Goal: Complete application form: Complete application form

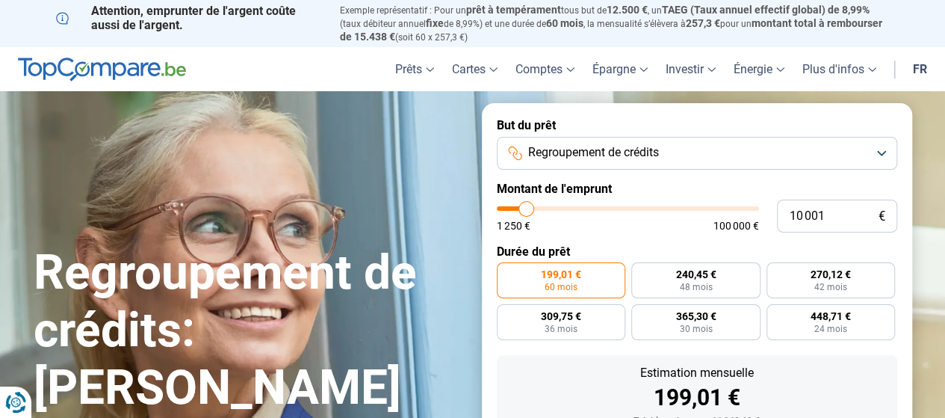
type input "9 250"
type input "9250"
type input "9 500"
type input "9500"
type input "9 750"
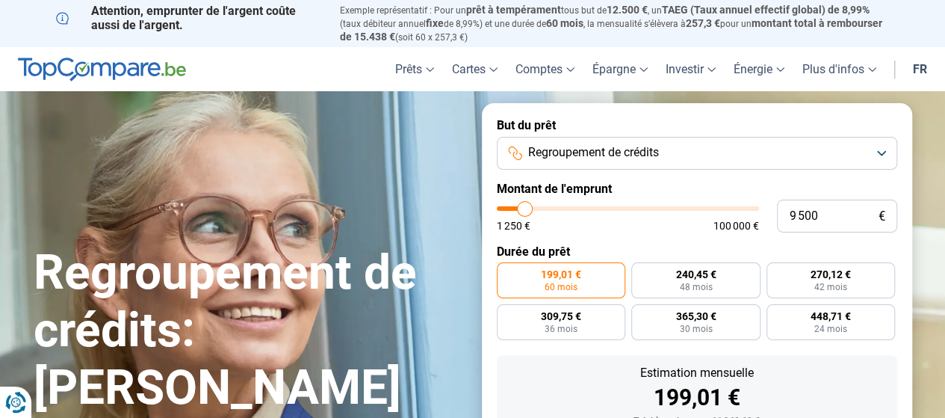
type input "9750"
type input "10 000"
type input "10000"
type input "10 250"
type input "10250"
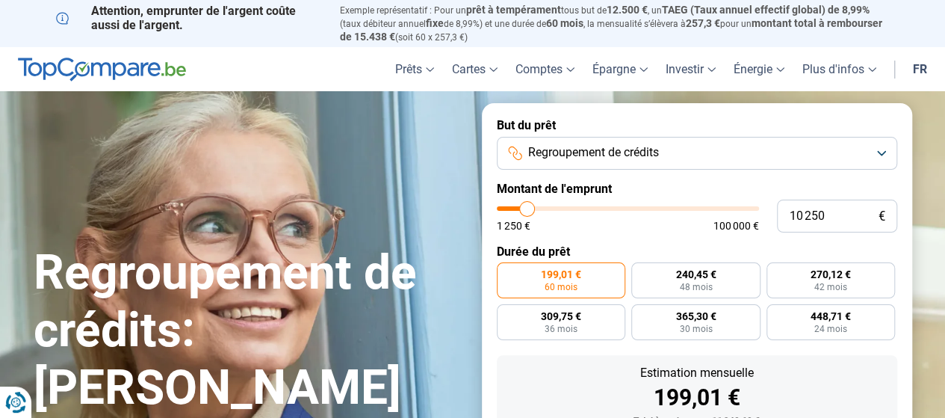
type input "10 500"
type input "10500"
type input "10 750"
type input "10750"
type input "11 000"
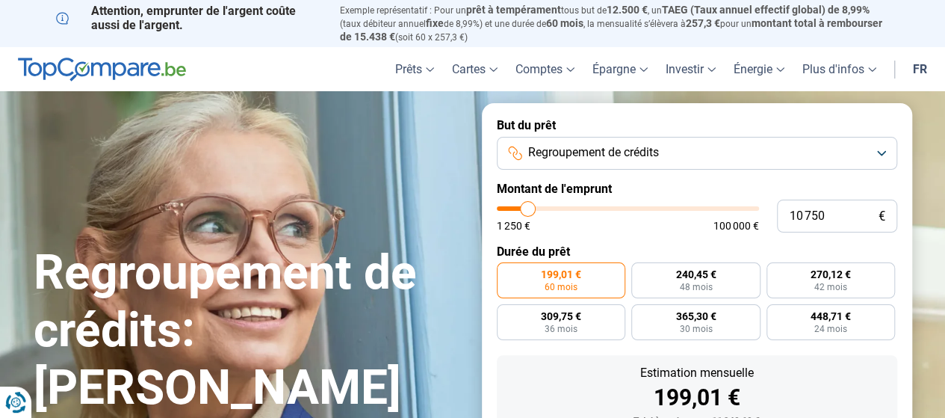
type input "11000"
type input "11 250"
type input "11250"
type input "11 500"
type input "11500"
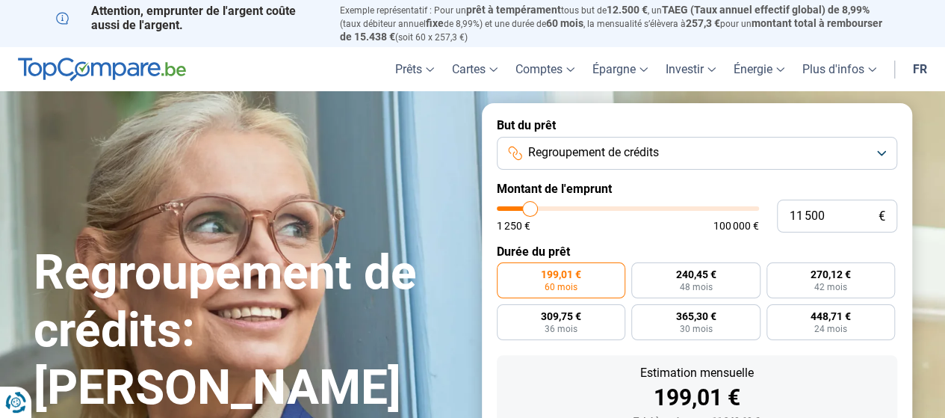
type input "11 750"
type input "11750"
type input "12 000"
type input "12000"
type input "12 250"
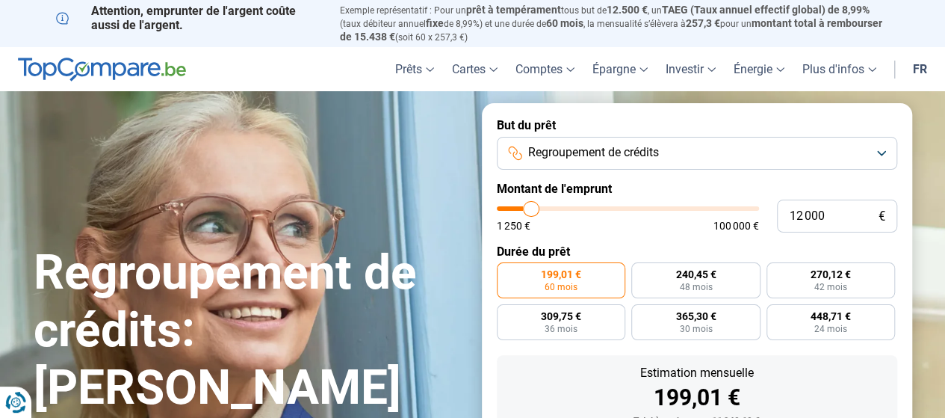
type input "12250"
type input "12 750"
type input "12750"
type input "13 000"
type input "13000"
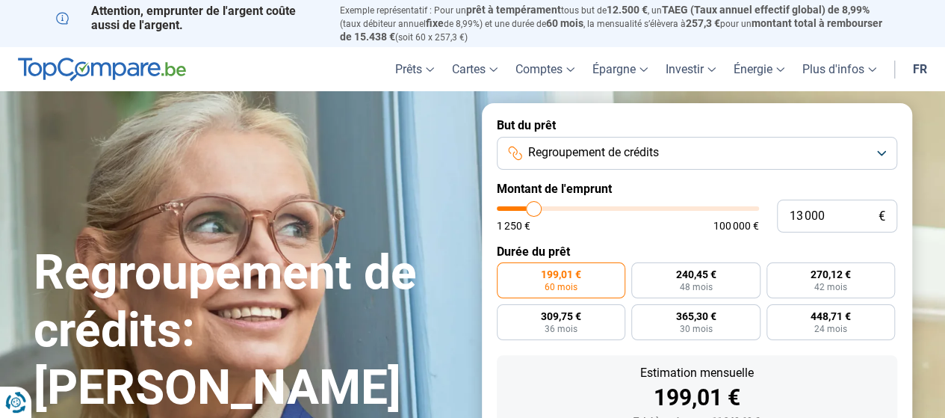
type input "13 250"
type input "13250"
type input "13 500"
type input "13500"
type input "13 750"
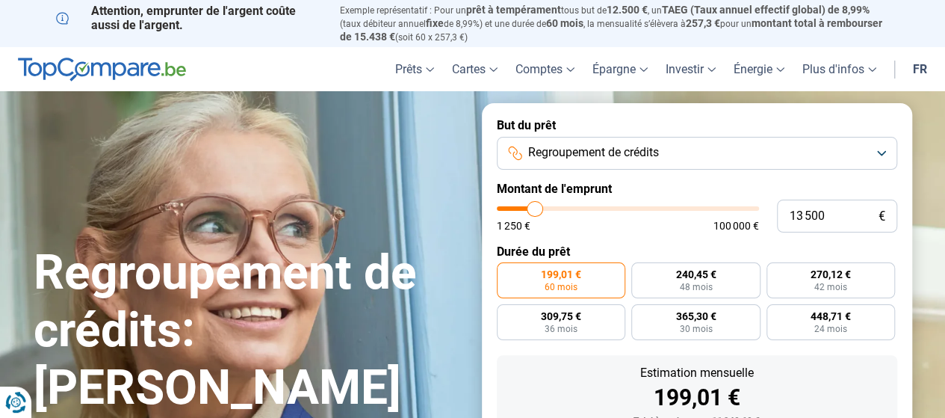
type input "13750"
type input "14 000"
type input "14000"
type input "14 500"
type input "14500"
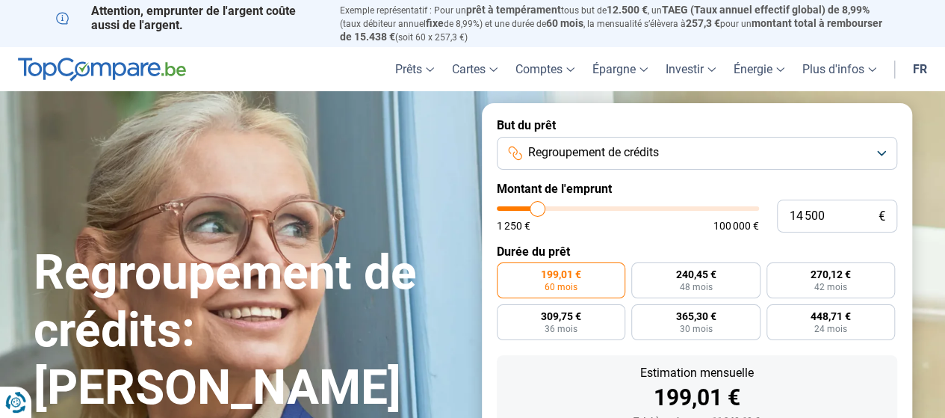
type input "15 000"
type input "15000"
type input "15 250"
type input "15250"
type input "15 500"
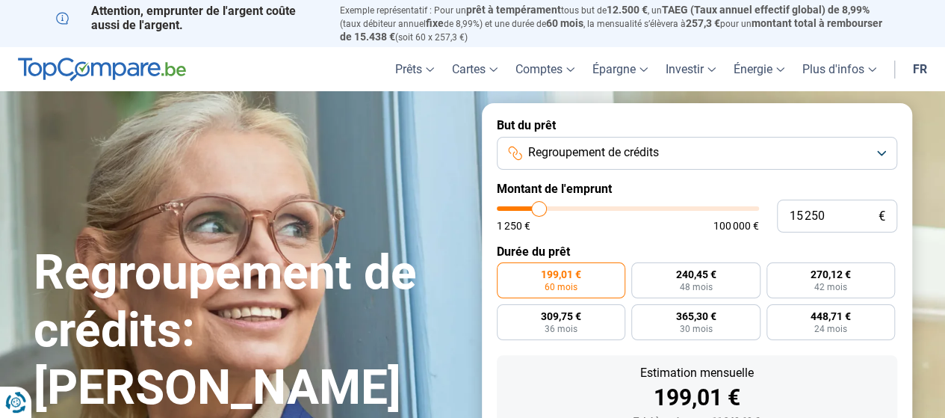
type input "15500"
type input "16 000"
type input "16000"
type input "16 250"
type input "16250"
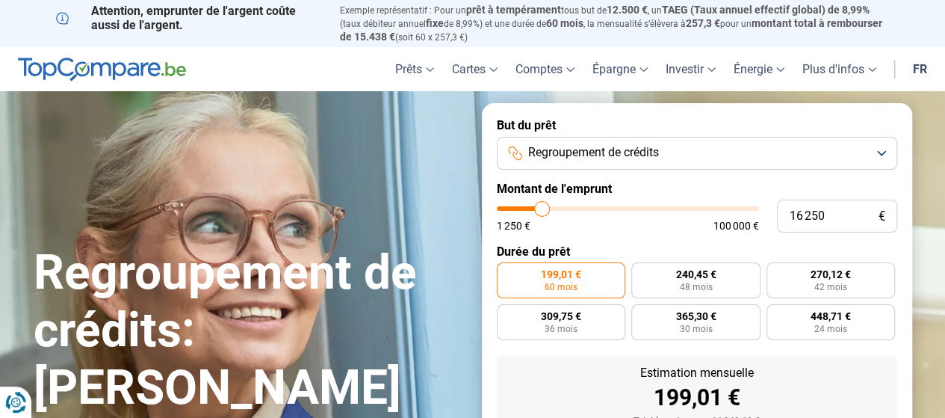
type input "16 500"
type input "16500"
type input "16 750"
type input "16750"
type input "17 000"
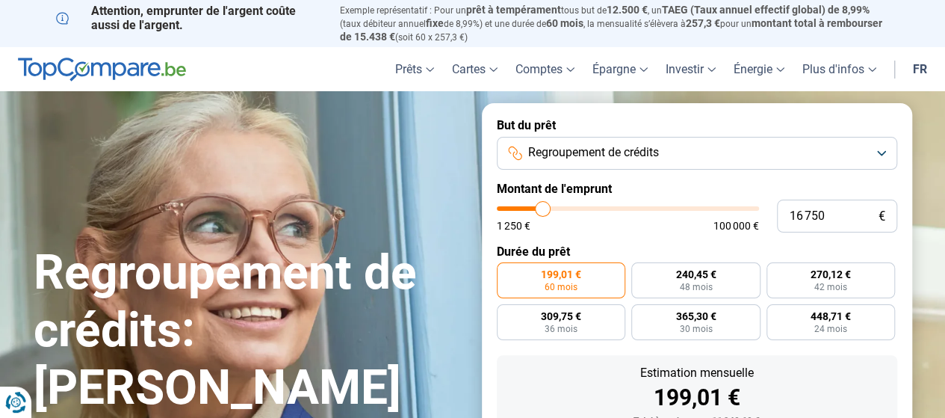
type input "17000"
type input "17 500"
type input "17500"
type input "18 250"
type input "18250"
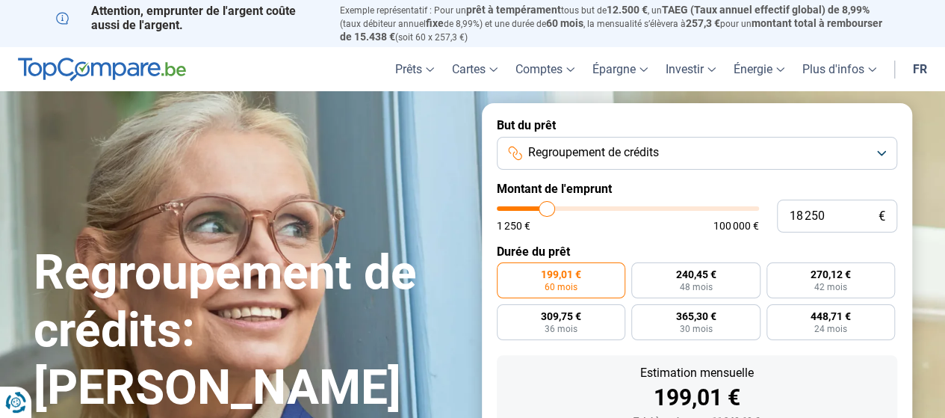
type input "18 500"
type input "18500"
type input "19 000"
type input "19000"
type input "19 250"
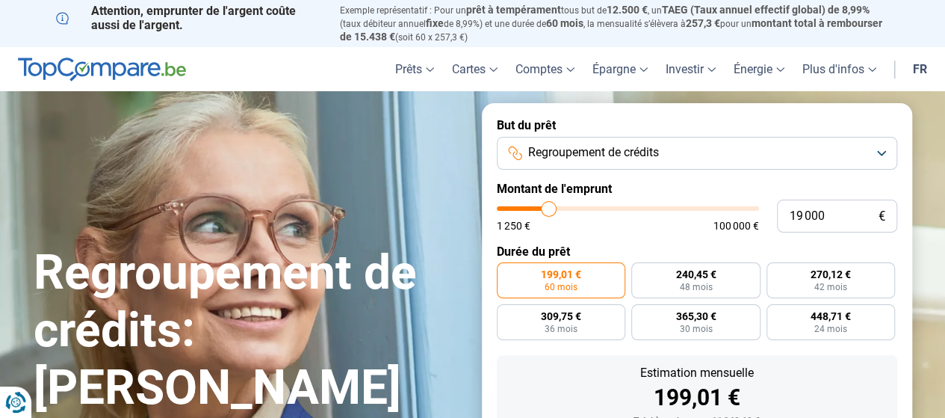
type input "19250"
type input "20 250"
type input "20250"
type input "21 250"
type input "21250"
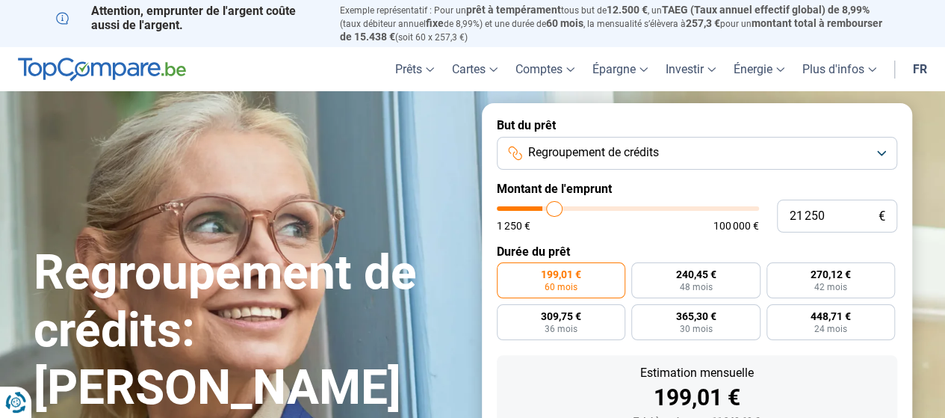
type input "21 750"
type input "21750"
type input "22 250"
type input "22250"
type input "22 500"
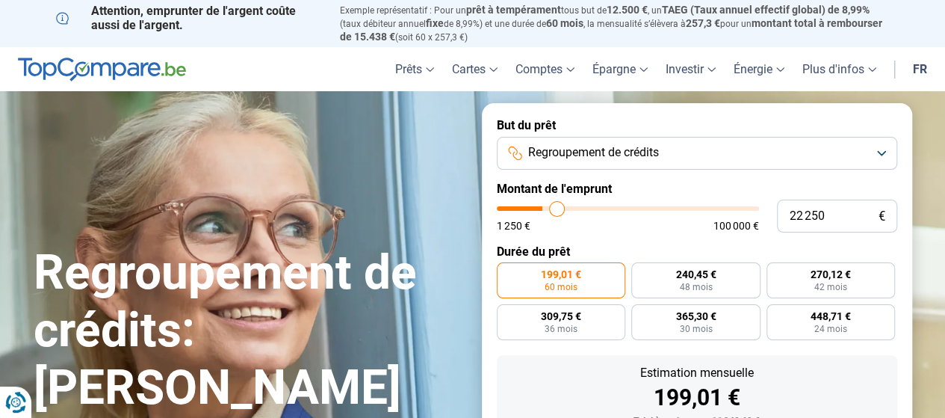
type input "22500"
type input "22 750"
type input "22750"
type input "23 250"
type input "23250"
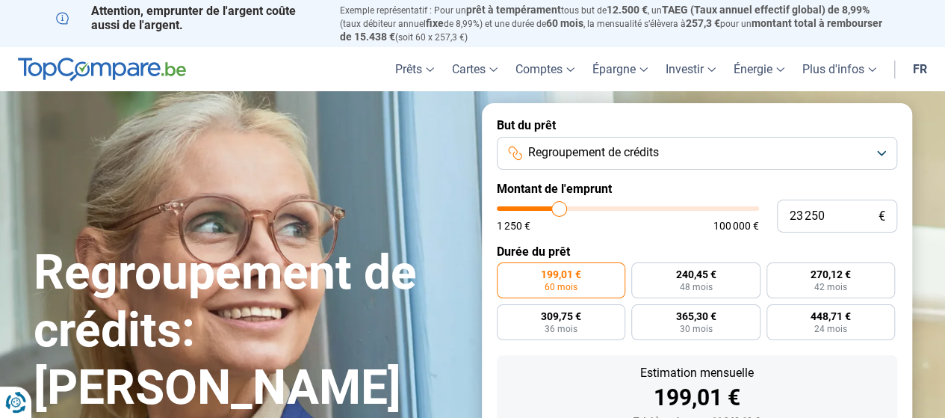
type input "23 500"
type input "23500"
type input "23 750"
type input "23750"
type input "24 500"
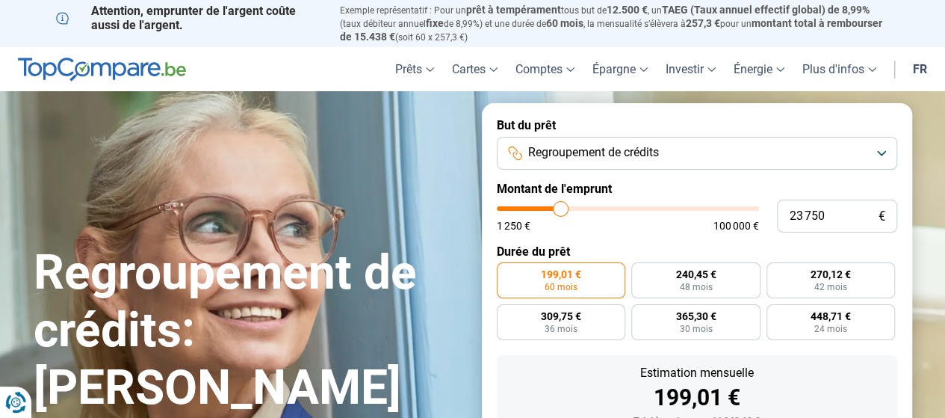
type input "24500"
type input "24 750"
type input "24750"
type input "25 500"
type input "25500"
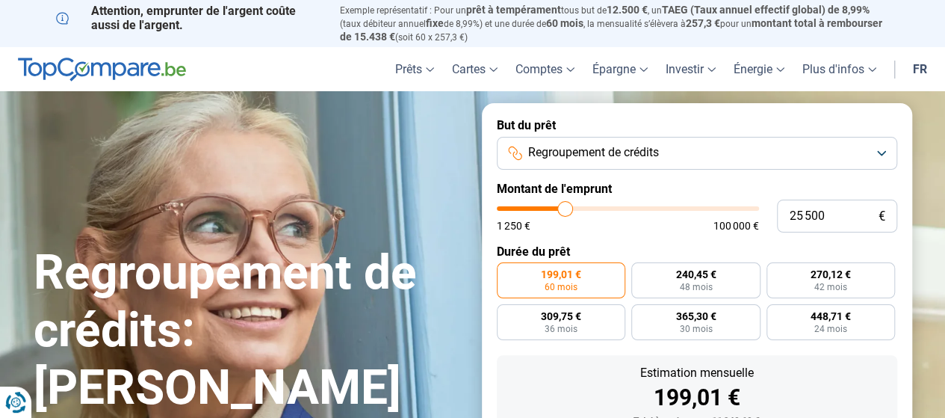
type input "26 000"
type input "26000"
type input "26 250"
type input "26250"
type input "26 500"
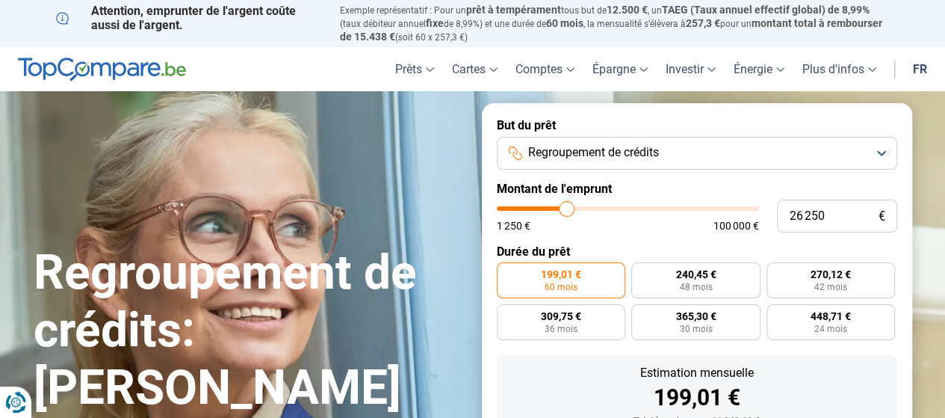
type input "26500"
type input "26 750"
type input "26750"
type input "27 000"
type input "27000"
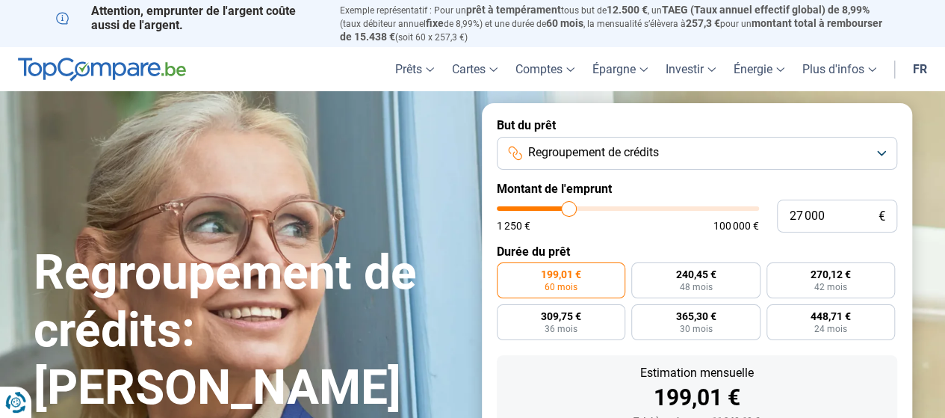
type input "27 250"
type input "27250"
type input "27 500"
type input "27500"
type input "27 750"
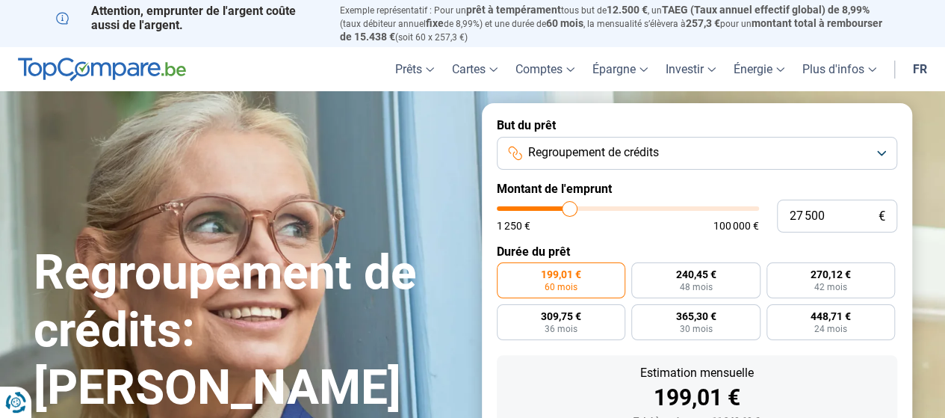
type input "27750"
type input "28 250"
type input "28250"
type input "28 500"
type input "28500"
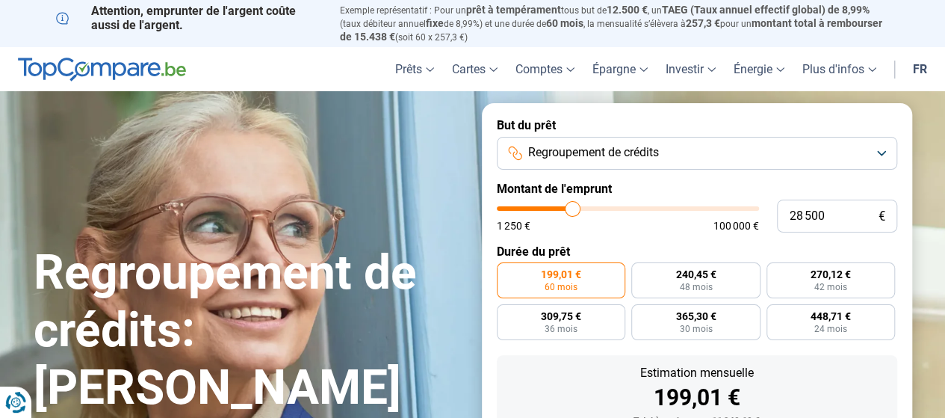
type input "28 750"
type input "28750"
type input "29 000"
type input "29000"
type input "29 250"
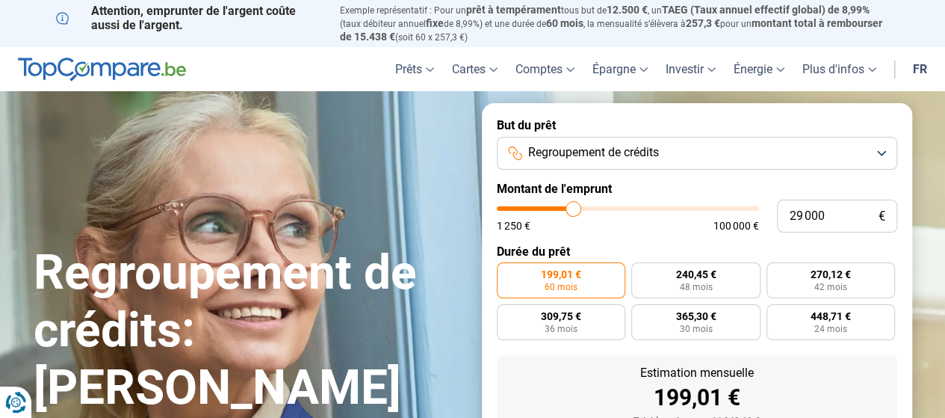
type input "29250"
type input "29 500"
type input "29500"
type input "29 750"
type input "29750"
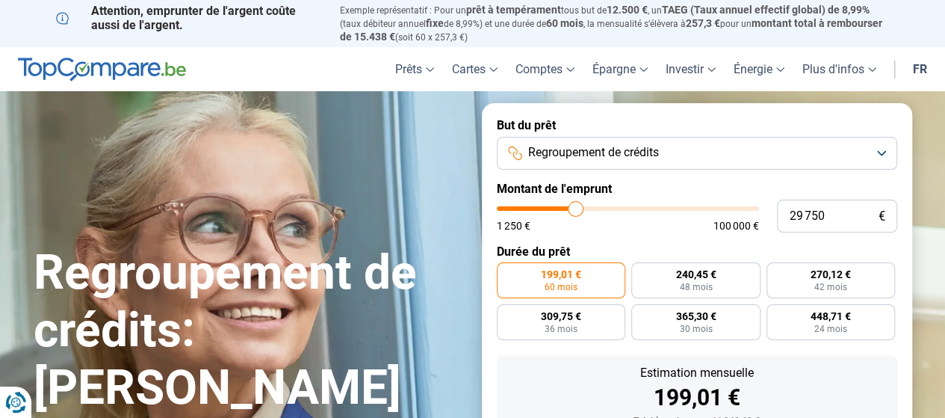
type input "30 250"
type input "30250"
type input "30 500"
type input "30500"
type input "30 750"
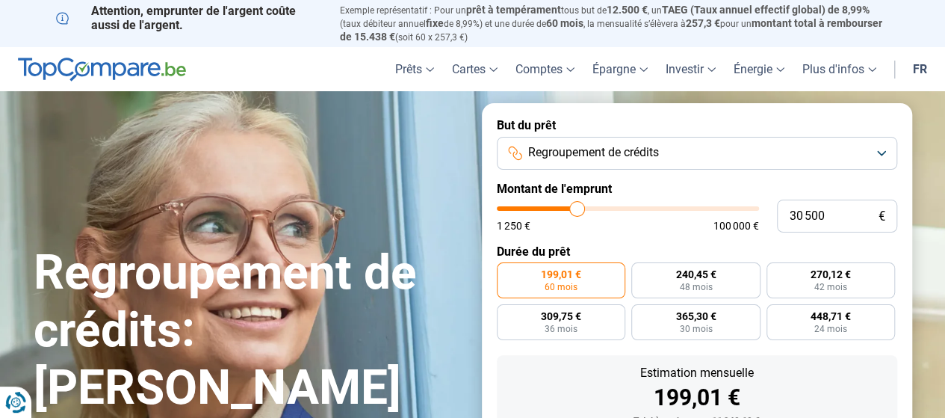
type input "30750"
type input "31 000"
type input "31000"
type input "31 250"
type input "31250"
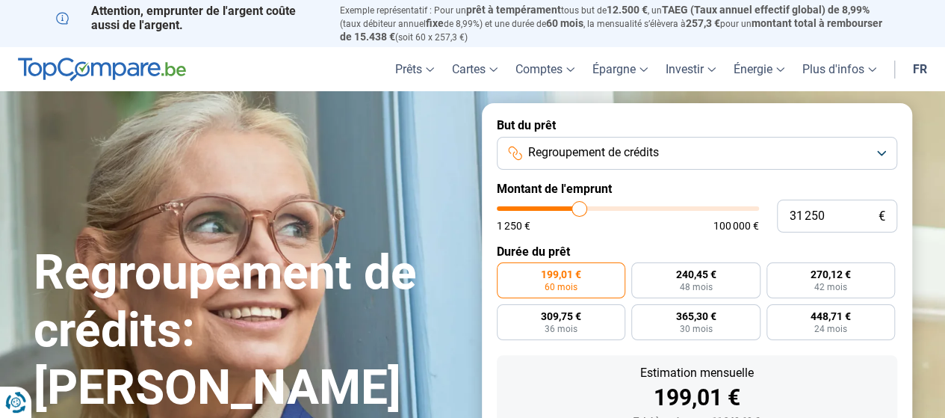
type input "31 500"
type input "31500"
type input "32 000"
type input "32000"
type input "32 250"
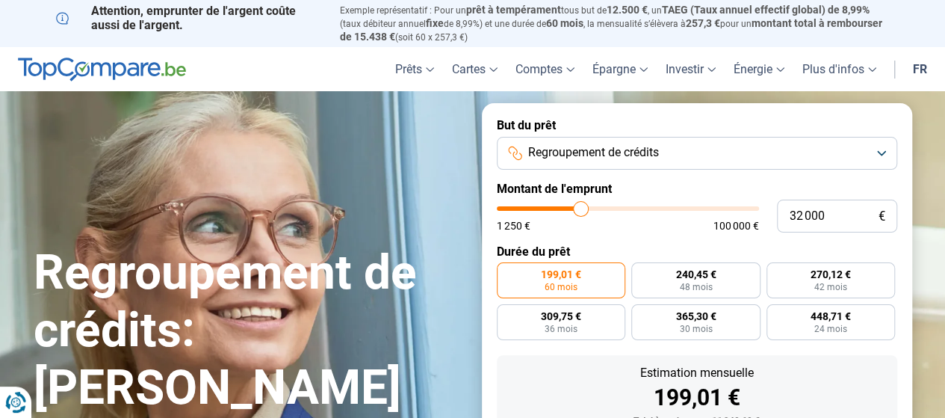
type input "32250"
type input "32 500"
type input "32500"
type input "33 000"
type input "33000"
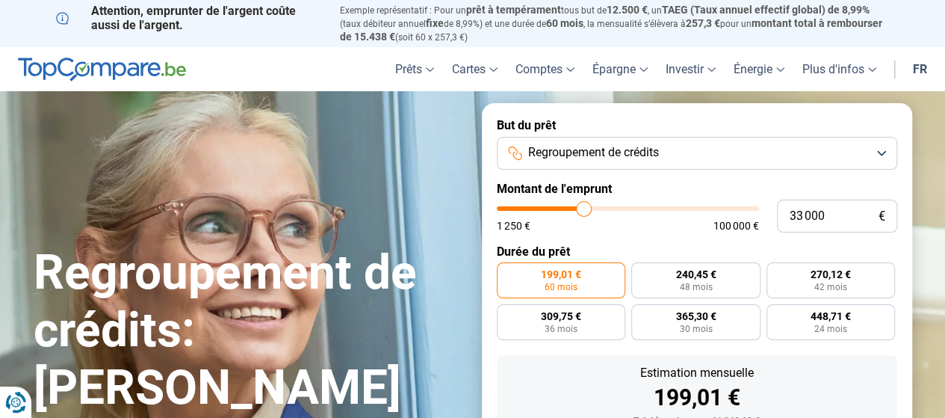
type input "33 250"
type input "33250"
type input "33 500"
type input "33500"
type input "34 500"
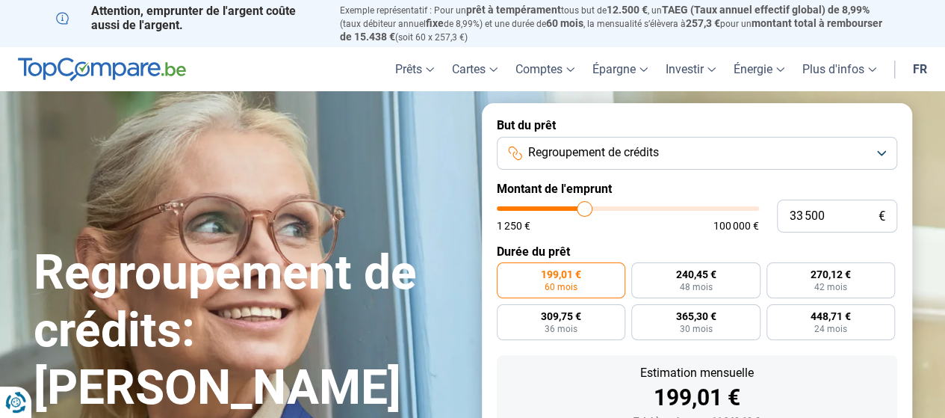
type input "34500"
type input "34 750"
type input "34750"
type input "35 000"
type input "35000"
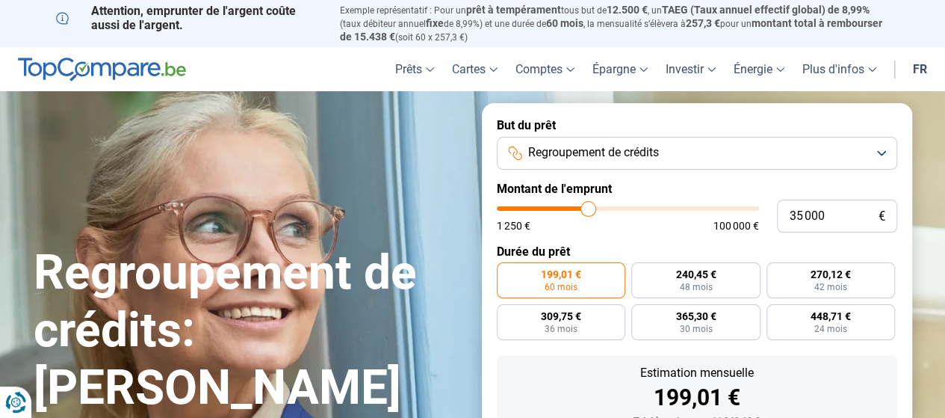
type input "35 250"
type input "35250"
type input "35 000"
type input "35000"
type input "34 500"
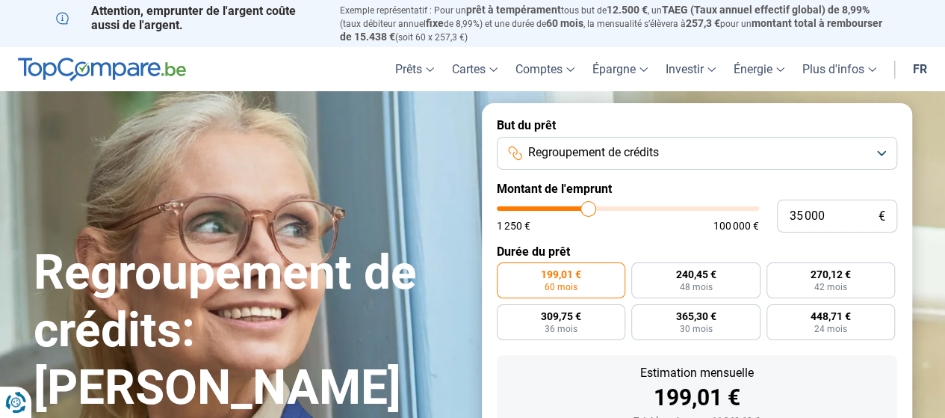
type input "34500"
type input "34 250"
type input "34250"
type input "34 000"
type input "34000"
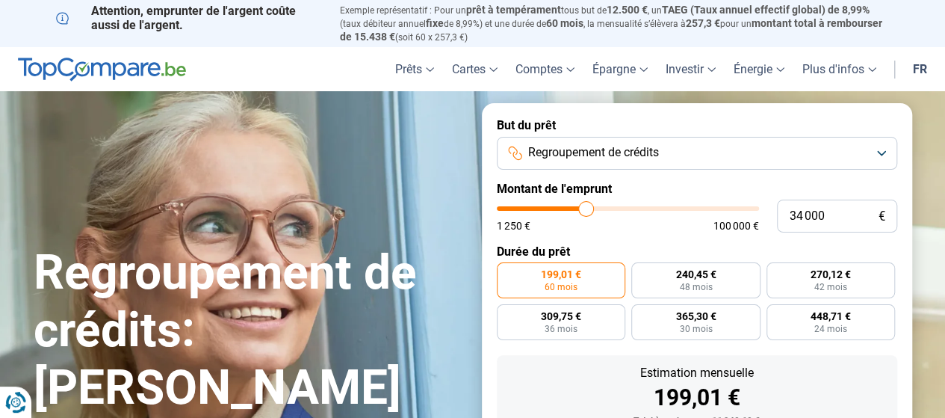
type input "34 250"
type input "34250"
type input "34 500"
type input "34500"
type input "34 750"
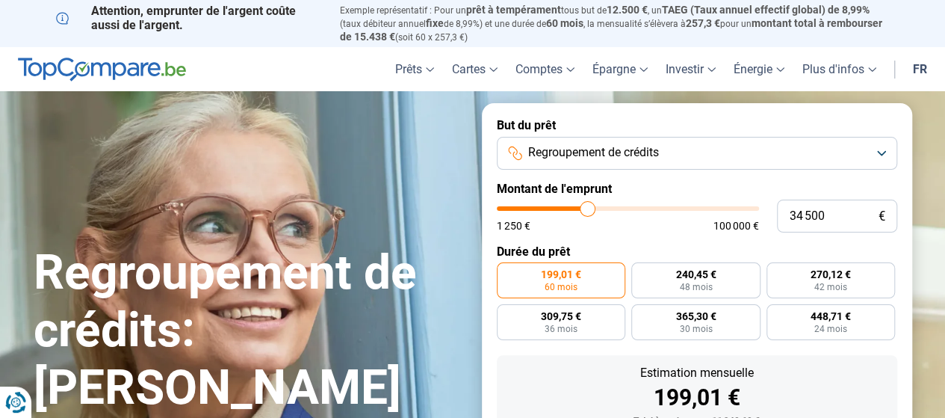
type input "34750"
type input "35 000"
drag, startPoint x: 524, startPoint y: 208, endPoint x: 589, endPoint y: 214, distance: 65.3
type input "35000"
click at [589, 211] on input "range" at bounding box center [628, 208] width 262 height 4
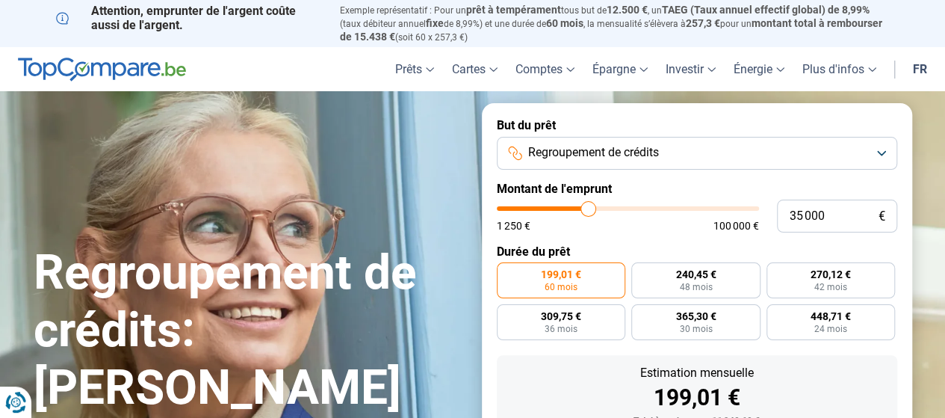
radio input "false"
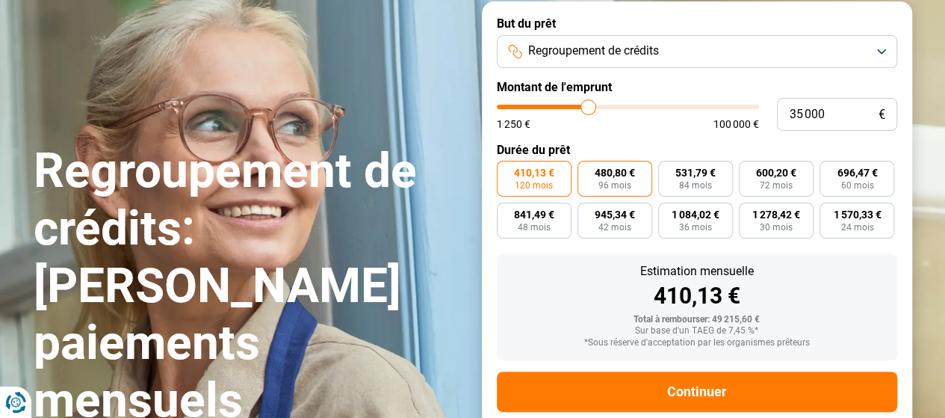
scroll to position [224, 0]
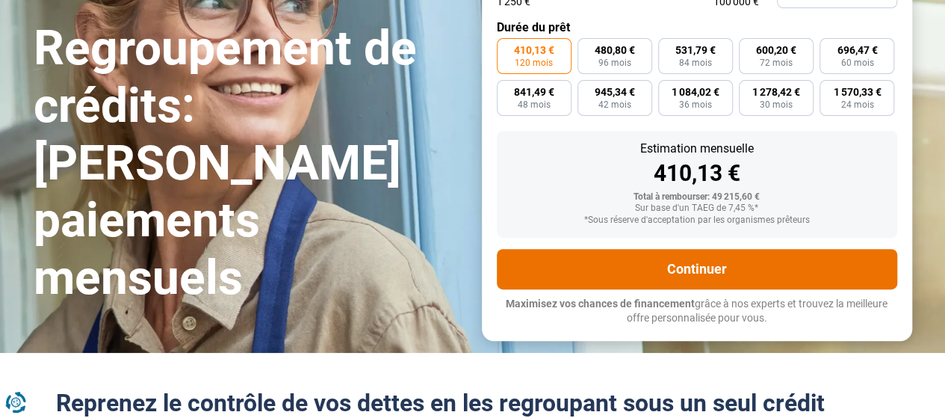
click at [683, 268] on button "Continuer" at bounding box center [697, 269] width 400 height 40
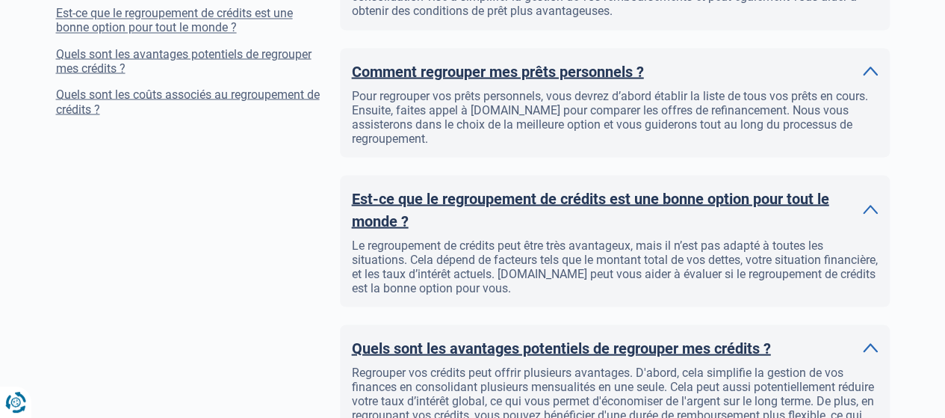
scroll to position [1568, 0]
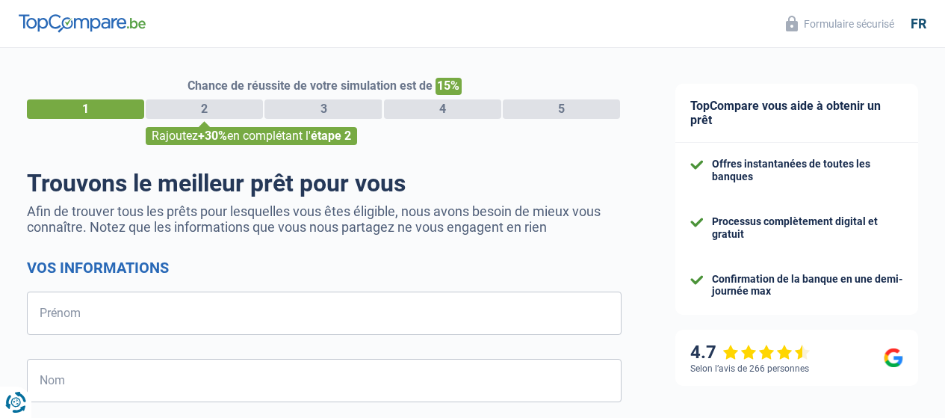
select select "32"
